Goal: Information Seeking & Learning: Learn about a topic

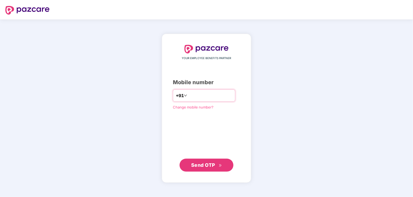
type input "**********"
click at [211, 163] on span "Send OTP" at bounding box center [203, 165] width 24 height 6
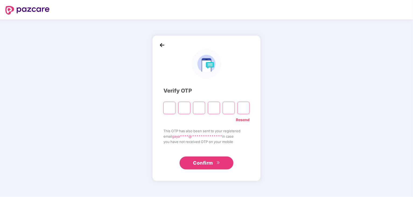
type input "*"
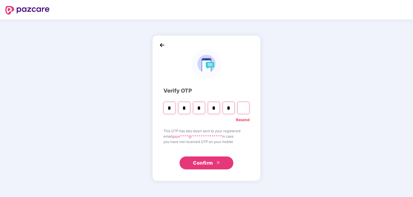
type input "*"
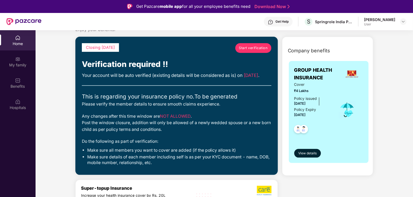
scroll to position [27, 0]
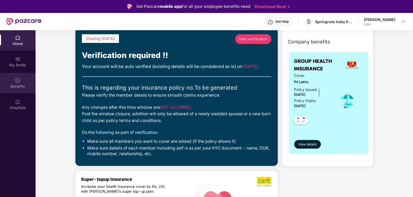
click at [19, 83] on div "Benefits" at bounding box center [18, 83] width 36 height 20
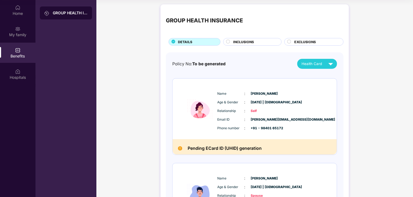
scroll to position [0, 0]
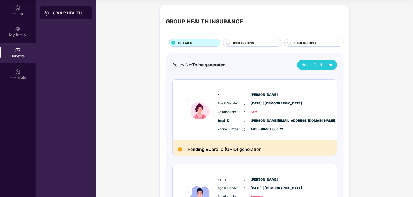
click at [252, 43] on span "INCLUSIONS" at bounding box center [243, 42] width 21 height 5
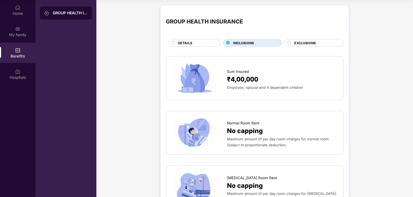
click at [304, 42] on span "EXCLUSIONS" at bounding box center [305, 42] width 22 height 5
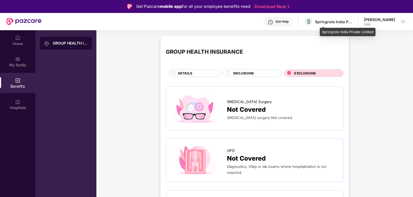
click at [348, 21] on div "Springrole India Private Limited" at bounding box center [334, 21] width 38 height 5
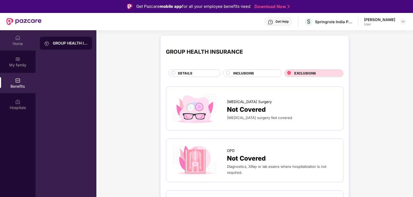
click at [7, 42] on div "Home" at bounding box center [18, 43] width 36 height 5
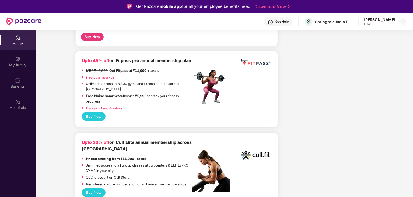
scroll to position [189, 0]
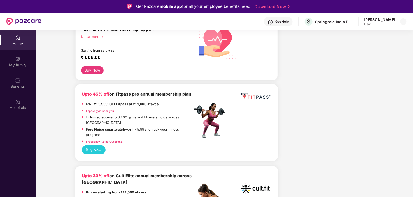
click at [400, 22] on div "[PERSON_NAME] User" at bounding box center [385, 21] width 43 height 9
click at [405, 24] on div at bounding box center [403, 21] width 6 height 6
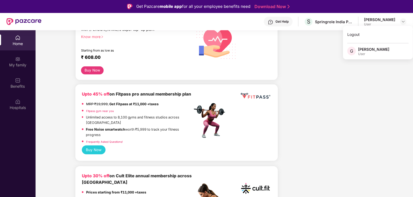
click at [371, 50] on div "[PERSON_NAME]" at bounding box center [373, 49] width 31 height 5
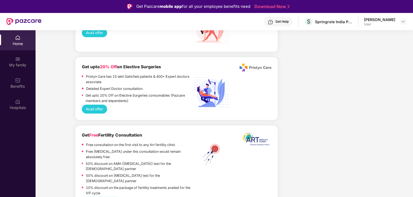
scroll to position [1332, 0]
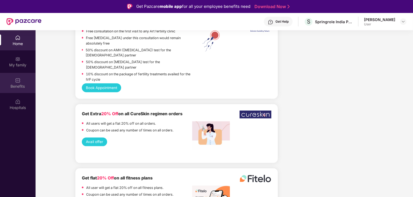
click at [20, 80] on img at bounding box center [17, 80] width 5 height 5
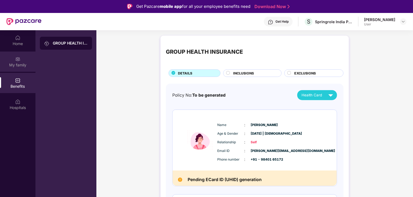
click at [16, 64] on div "My family" at bounding box center [18, 64] width 36 height 5
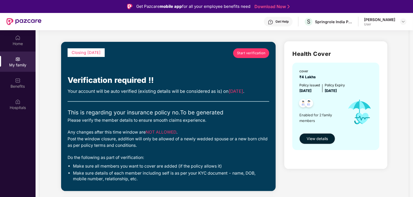
scroll to position [54, 0]
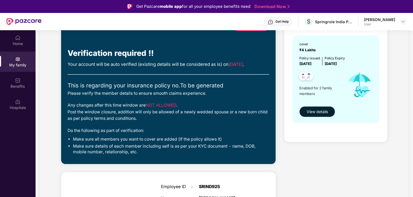
drag, startPoint x: 104, startPoint y: 64, endPoint x: 258, endPoint y: 63, distance: 154.1
click at [258, 63] on div "Your account will be auto verified (existing details will be considered as is) …" at bounding box center [169, 64] width 202 height 7
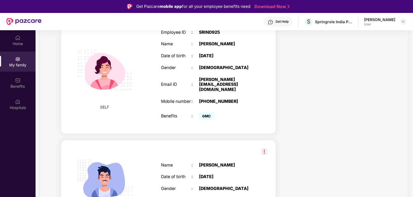
scroll to position [228, 0]
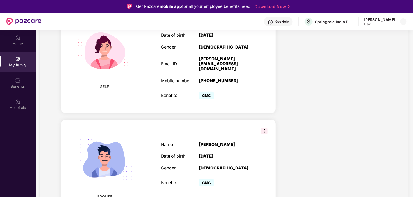
click at [263, 128] on img at bounding box center [264, 131] width 6 height 6
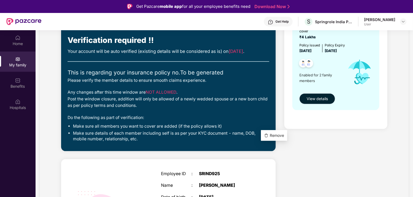
scroll to position [13, 0]
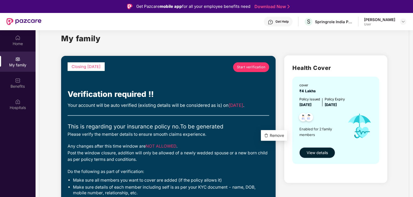
click at [314, 150] on span "View details" at bounding box center [317, 153] width 21 height 6
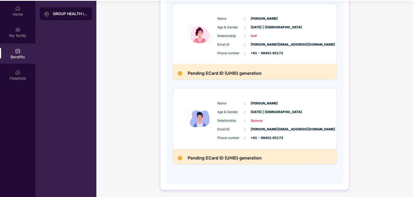
scroll to position [30, 0]
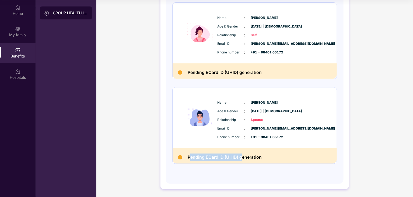
drag, startPoint x: 191, startPoint y: 158, endPoint x: 242, endPoint y: 158, distance: 51.2
click at [242, 158] on h2 "Pending ECard ID (UHID) generation" at bounding box center [225, 156] width 74 height 7
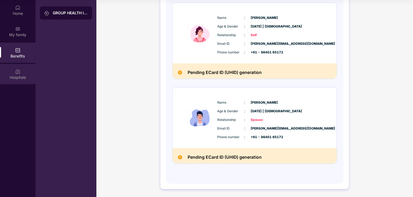
click at [14, 78] on div "Hospitals" at bounding box center [18, 77] width 36 height 5
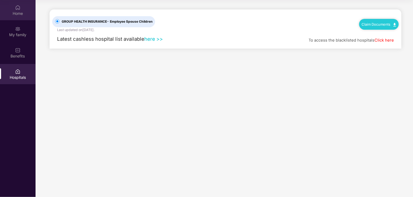
click at [17, 15] on div "Home" at bounding box center [18, 13] width 36 height 5
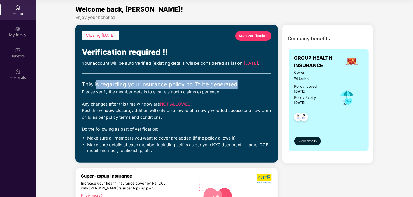
drag, startPoint x: 96, startPoint y: 92, endPoint x: 246, endPoint y: 92, distance: 149.8
click at [246, 89] on div "This is regarding your insurance policy no. To be generated" at bounding box center [177, 84] width 190 height 9
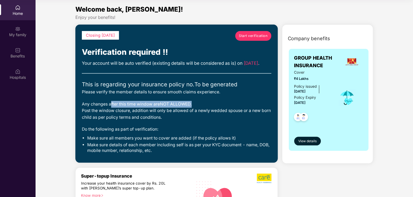
drag, startPoint x: 110, startPoint y: 110, endPoint x: 206, endPoint y: 114, distance: 95.7
click at [206, 114] on div "Any changes after this time window are NOT ALLOWED . Post the window closure, a…" at bounding box center [177, 111] width 190 height 20
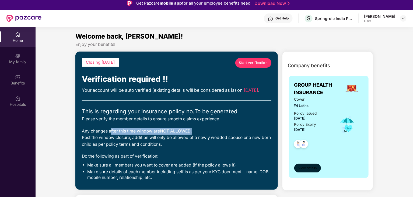
click at [307, 167] on span "View details" at bounding box center [308, 167] width 18 height 5
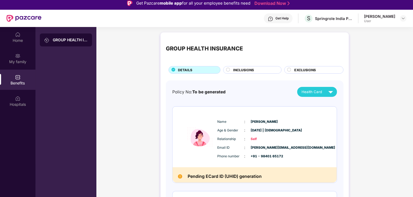
click at [233, 69] on span "INCLUSIONS" at bounding box center [243, 69] width 21 height 5
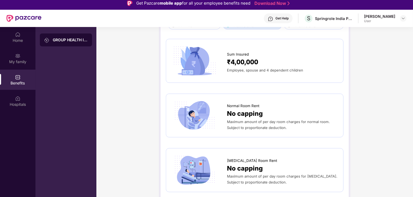
scroll to position [0, 0]
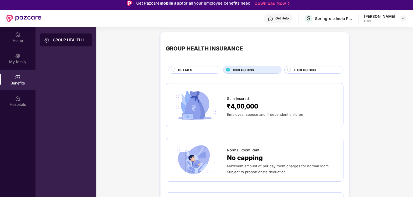
click at [310, 61] on div "GROUP HEALTH INSURANCE DETAILS INCLUSIONS EXCLUSIONS" at bounding box center [255, 56] width 178 height 36
click at [304, 70] on span "EXCLUSIONS" at bounding box center [305, 69] width 22 height 5
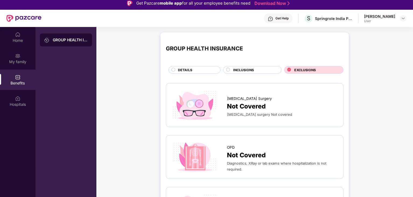
click at [198, 69] on div "DETAILS" at bounding box center [196, 70] width 42 height 6
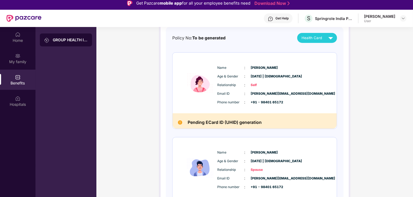
scroll to position [77, 0]
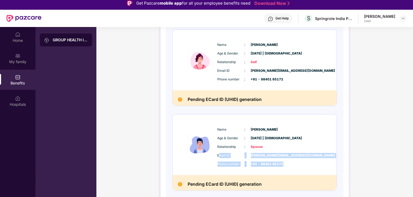
drag, startPoint x: 219, startPoint y: 156, endPoint x: 293, endPoint y: 163, distance: 74.2
click at [293, 163] on div "Email ID : [PERSON_NAME][EMAIL_ADDRESS][DOMAIN_NAME] Phone number : +91 - 98401…" at bounding box center [271, 159] width 110 height 15
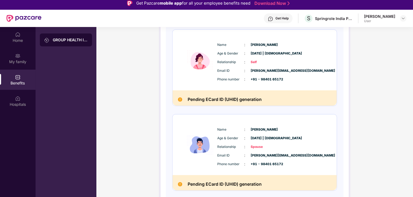
click at [262, 138] on span "[DATE] | [DEMOGRAPHIC_DATA]" at bounding box center [264, 138] width 27 height 5
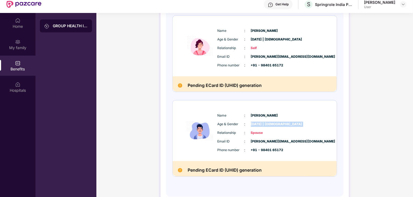
scroll to position [30, 0]
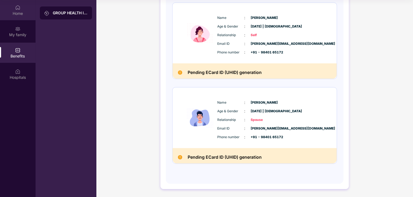
click at [14, 11] on div "Home" at bounding box center [18, 13] width 36 height 5
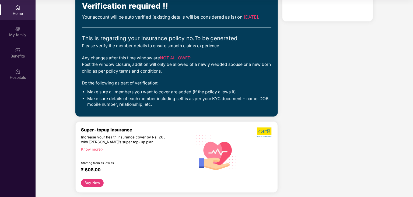
scroll to position [0, 0]
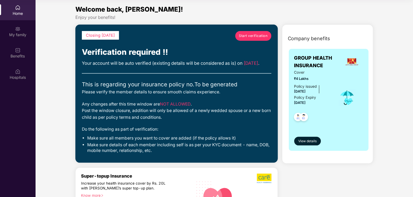
click at [15, 11] on div "Home" at bounding box center [18, 13] width 36 height 5
click at [20, 36] on div "My family" at bounding box center [18, 34] width 36 height 5
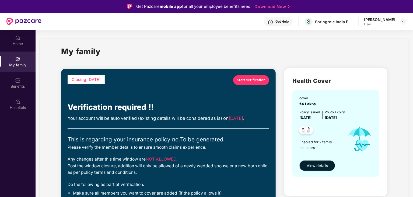
click at [293, 19] on div "Get Help" at bounding box center [278, 22] width 29 height 10
click at [402, 21] on img at bounding box center [403, 21] width 4 height 4
